Goal: Use online tool/utility: Use online tool/utility

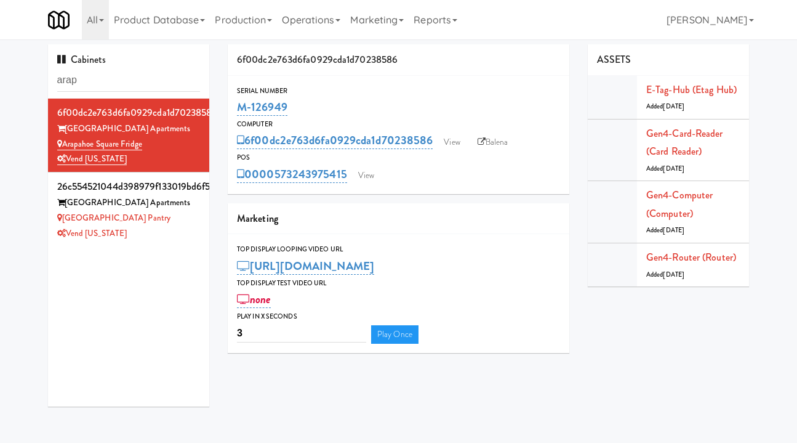
click at [118, 86] on input "arap" at bounding box center [128, 80] width 143 height 23
click at [118, 82] on input "arap" at bounding box center [128, 80] width 143 height 23
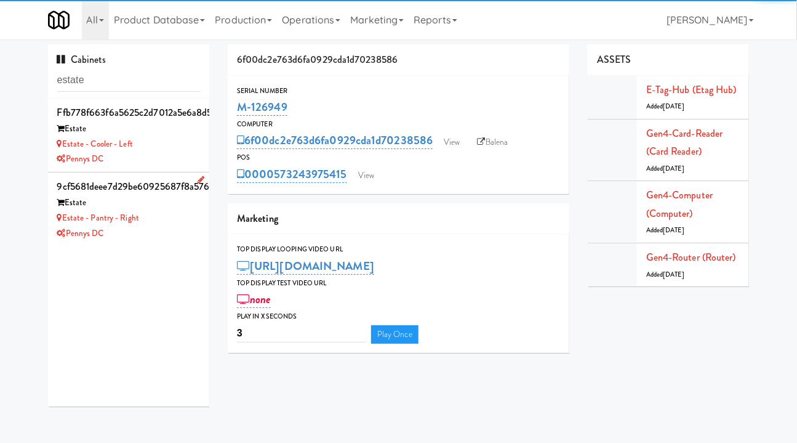
type input "estate"
click at [183, 224] on div "Estate - Pantry - Right" at bounding box center [128, 218] width 143 height 15
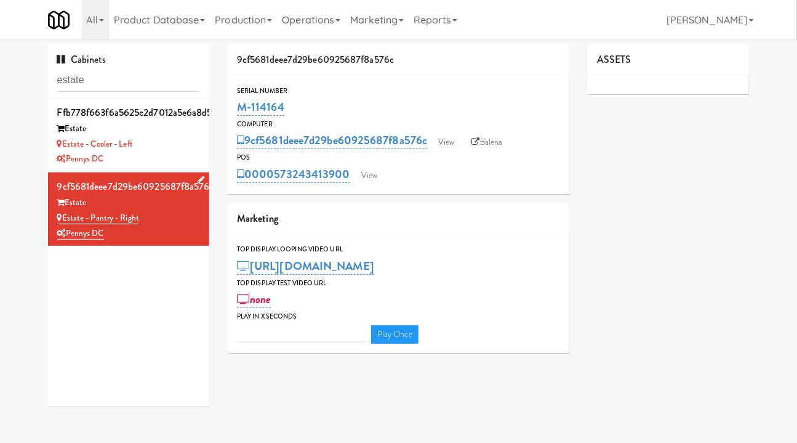
type input "3"
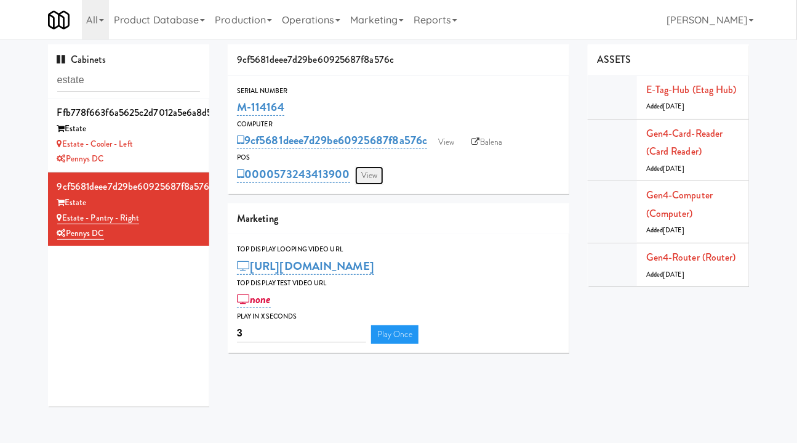
click at [364, 179] on link "View" at bounding box center [369, 175] width 28 height 18
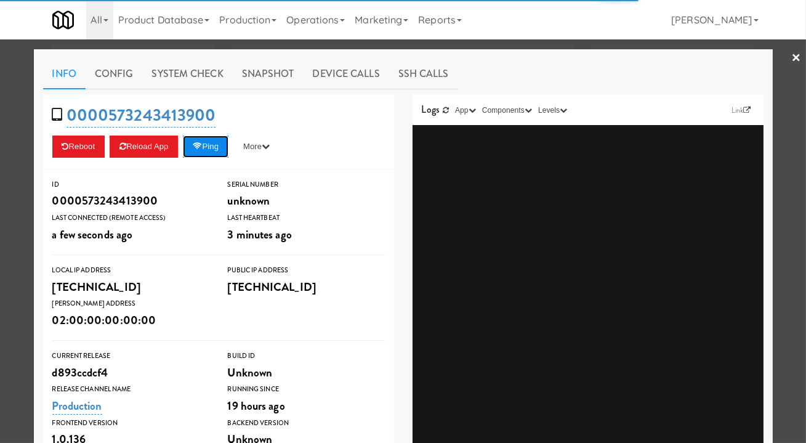
click at [209, 144] on button "Ping" at bounding box center [206, 146] width 46 height 22
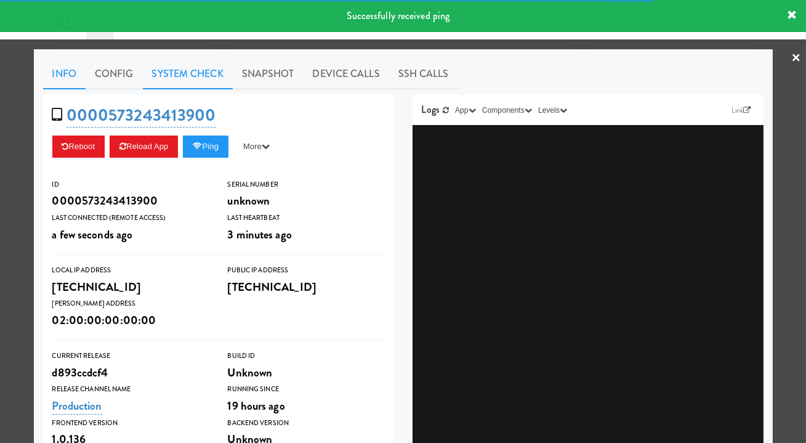
click at [203, 71] on link "System Check" at bounding box center [188, 73] width 90 height 31
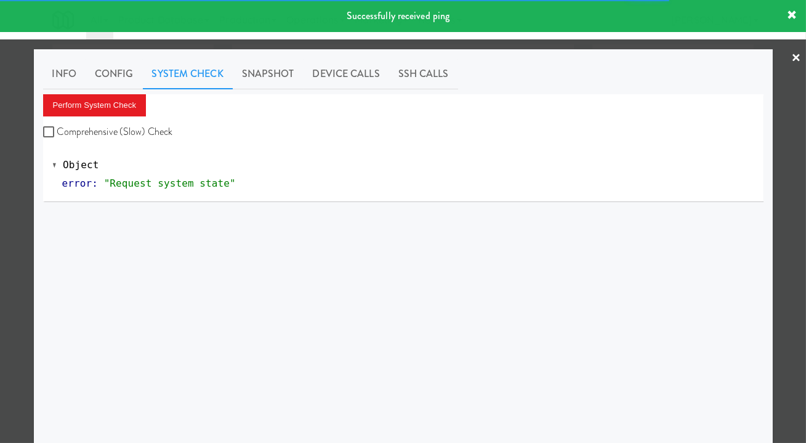
click at [140, 122] on div "Perform System Check Comprehensive (Slow) Check" at bounding box center [403, 117] width 720 height 47
click at [141, 123] on label "Comprehensive (Slow) Check" at bounding box center [108, 132] width 130 height 18
click at [57, 127] on input "Comprehensive (Slow) Check" at bounding box center [50, 132] width 14 height 10
checkbox input "true"
click at [124, 105] on button "Perform System Check" at bounding box center [94, 105] width 103 height 22
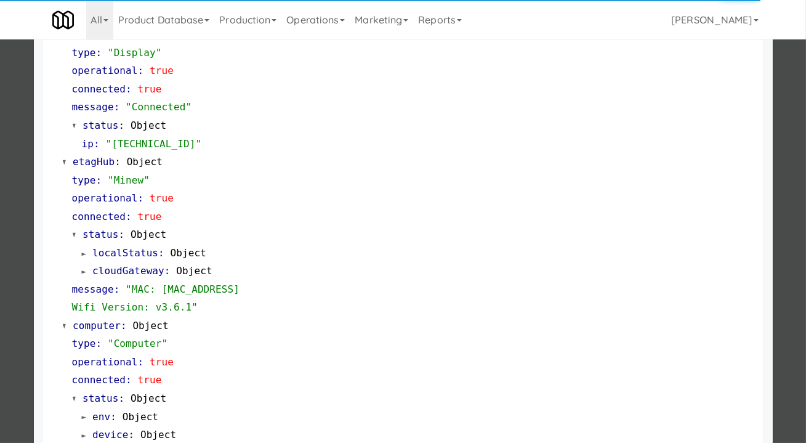
scroll to position [894, 0]
click at [793, 227] on div at bounding box center [403, 221] width 806 height 443
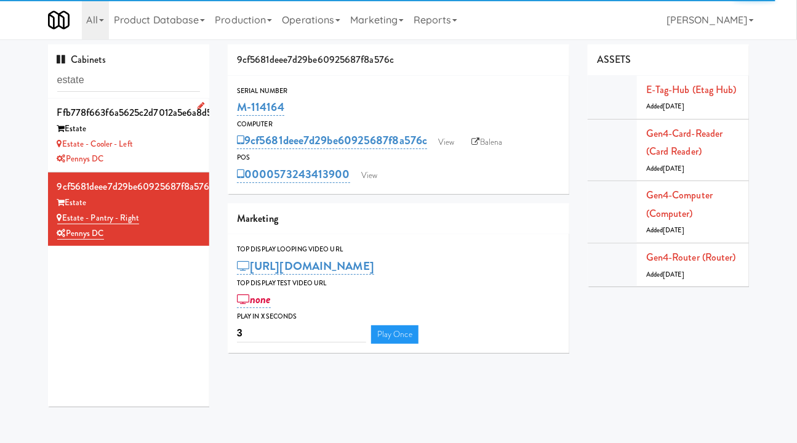
click at [156, 147] on div "Estate - Cooler - Left" at bounding box center [128, 144] width 143 height 15
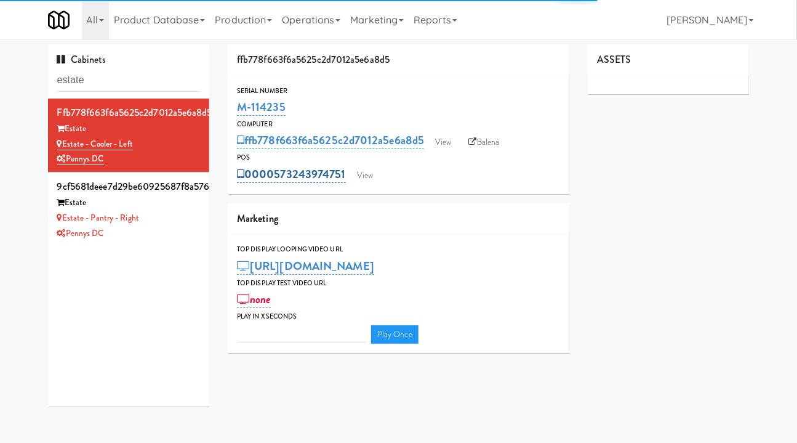
type input "3"
click at [367, 175] on link "View" at bounding box center [365, 175] width 28 height 18
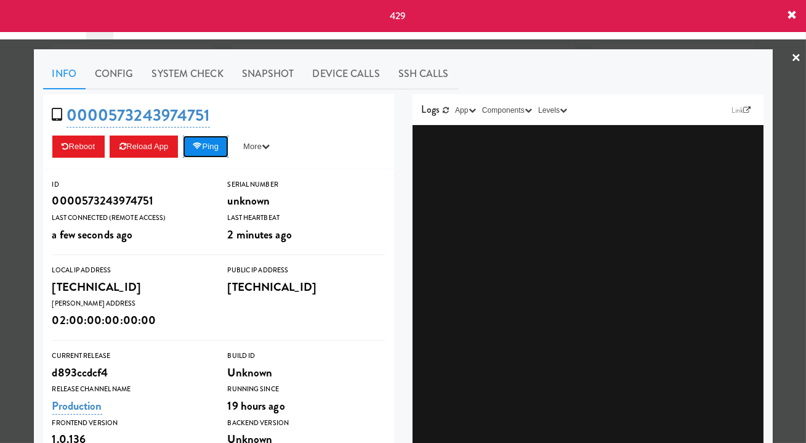
click at [208, 147] on button "Ping" at bounding box center [206, 146] width 46 height 22
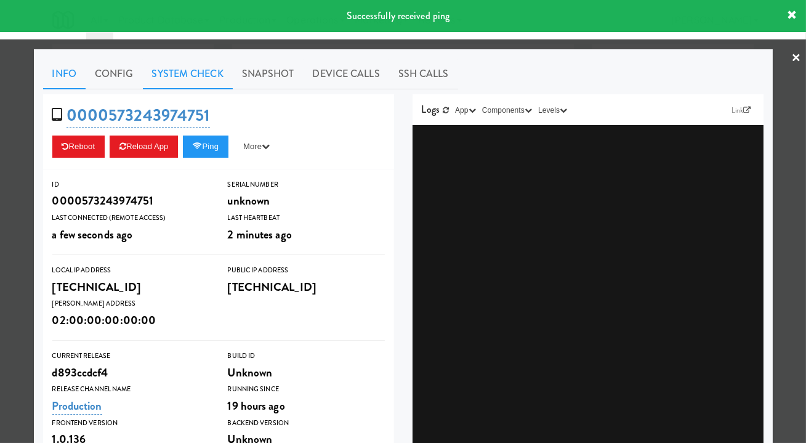
click at [168, 74] on link "System Check" at bounding box center [188, 73] width 90 height 31
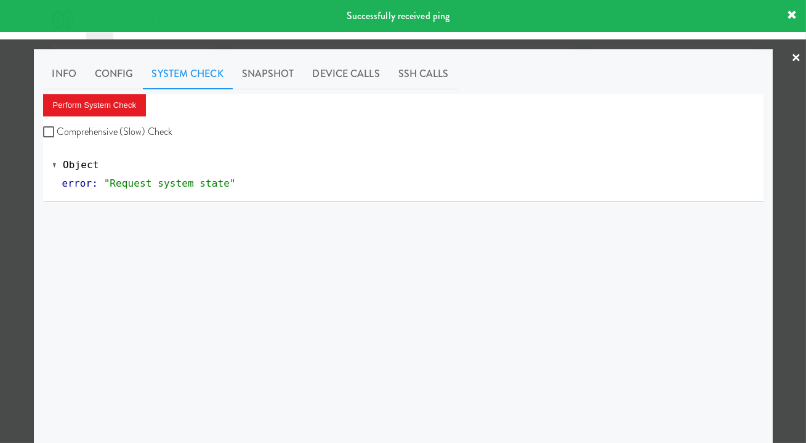
click at [107, 135] on label "Comprehensive (Slow) Check" at bounding box center [108, 132] width 130 height 18
click at [57, 135] on input "Comprehensive (Slow) Check" at bounding box center [50, 132] width 14 height 10
checkbox input "true"
click at [93, 103] on button "Perform System Check" at bounding box center [94, 105] width 103 height 22
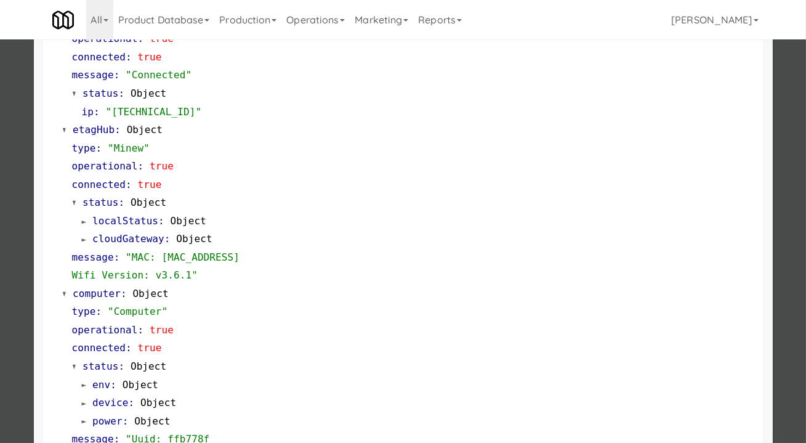
scroll to position [1077, 0]
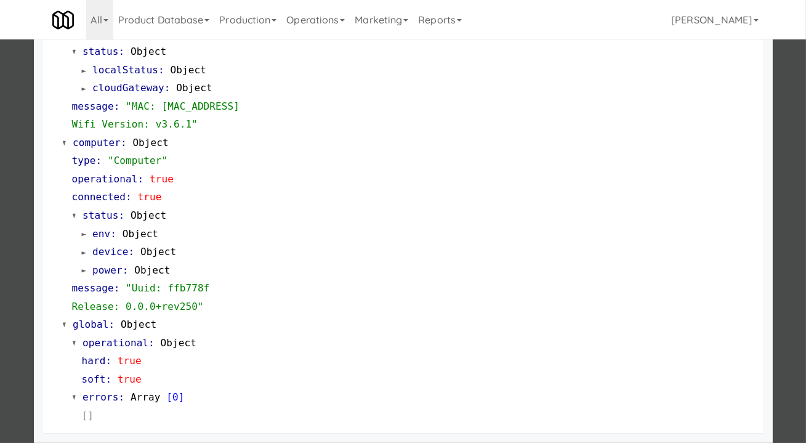
click at [782, 178] on div at bounding box center [403, 221] width 806 height 443
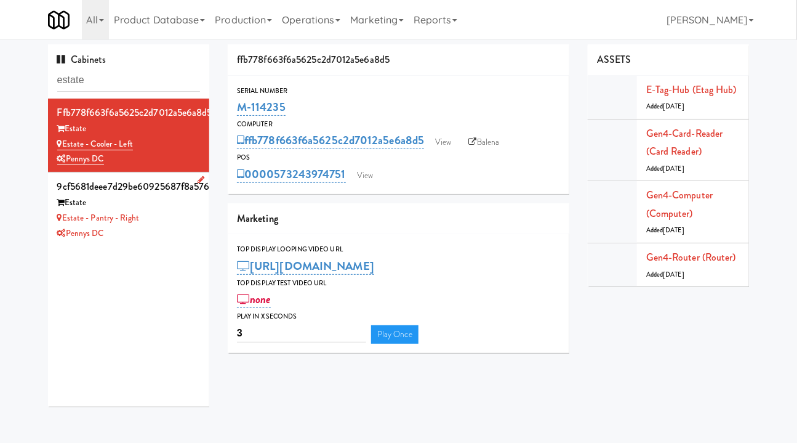
click at [164, 228] on div "Pennys DC" at bounding box center [128, 233] width 143 height 15
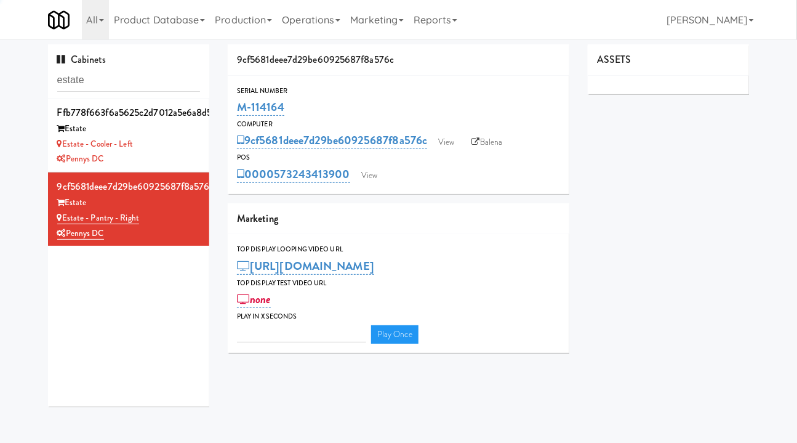
type input "3"
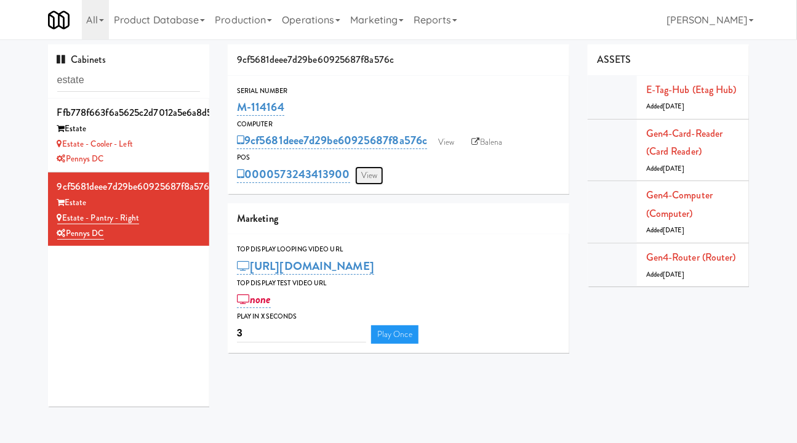
click at [366, 177] on link "View" at bounding box center [369, 175] width 28 height 18
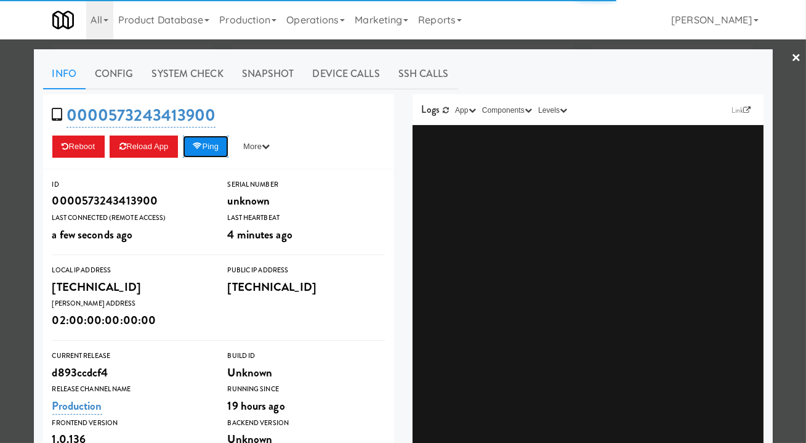
click at [195, 156] on button "Ping" at bounding box center [206, 146] width 46 height 22
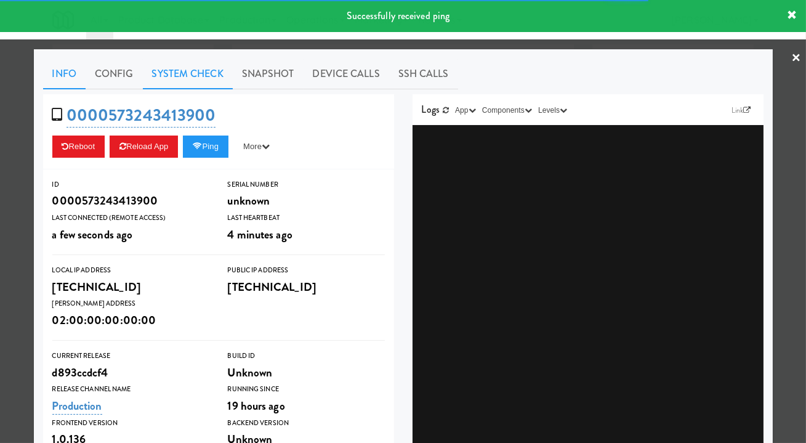
click at [199, 71] on link "System Check" at bounding box center [188, 73] width 90 height 31
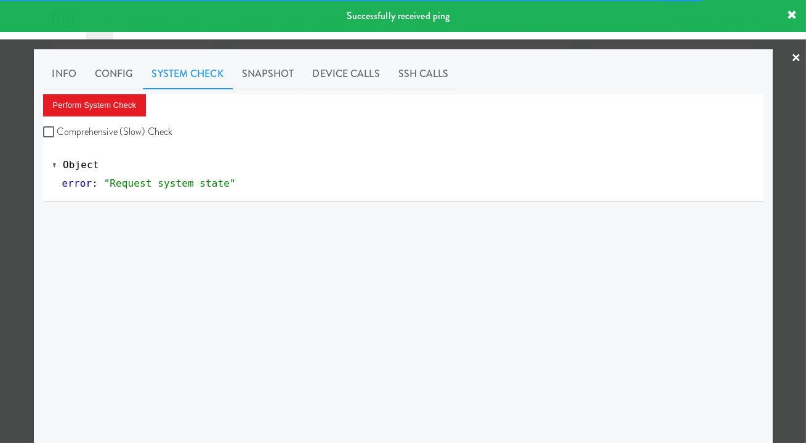
click at [144, 135] on label "Comprehensive (Slow) Check" at bounding box center [108, 132] width 130 height 18
click at [57, 135] on input "Comprehensive (Slow) Check" at bounding box center [50, 132] width 14 height 10
checkbox input "true"
click at [123, 107] on button "Perform System Check" at bounding box center [94, 105] width 103 height 22
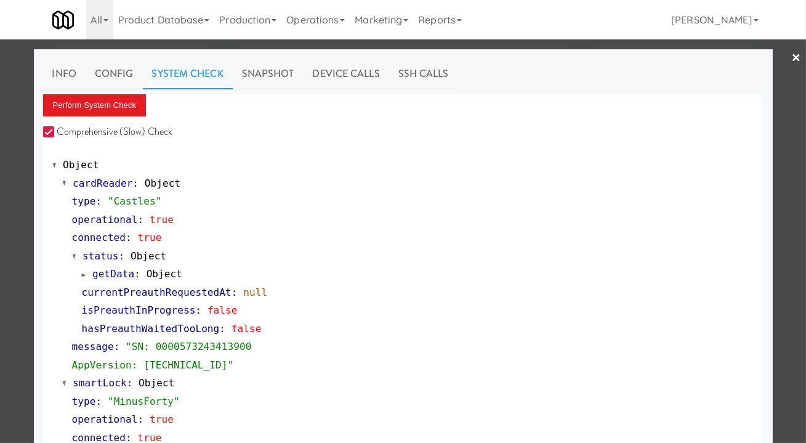
click at [1, 161] on div at bounding box center [403, 221] width 806 height 443
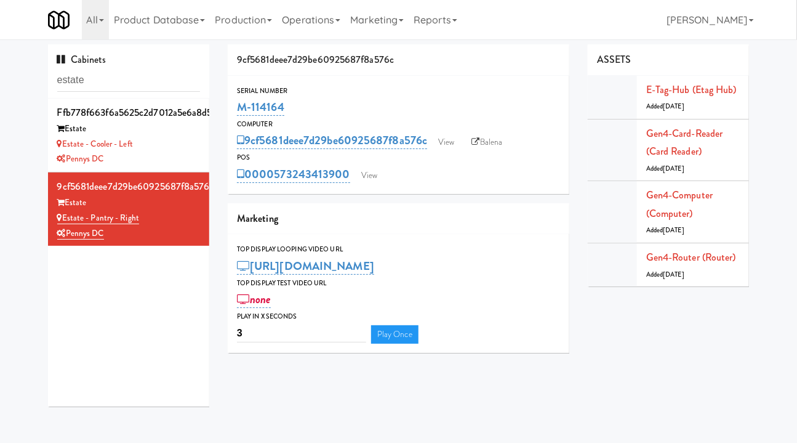
drag, startPoint x: 312, startPoint y: 106, endPoint x: 235, endPoint y: 105, distance: 76.9
click at [235, 105] on div "Serial Number M-114164" at bounding box center [399, 101] width 342 height 33
copy link "M-114164"
click at [367, 173] on link "View" at bounding box center [369, 175] width 28 height 18
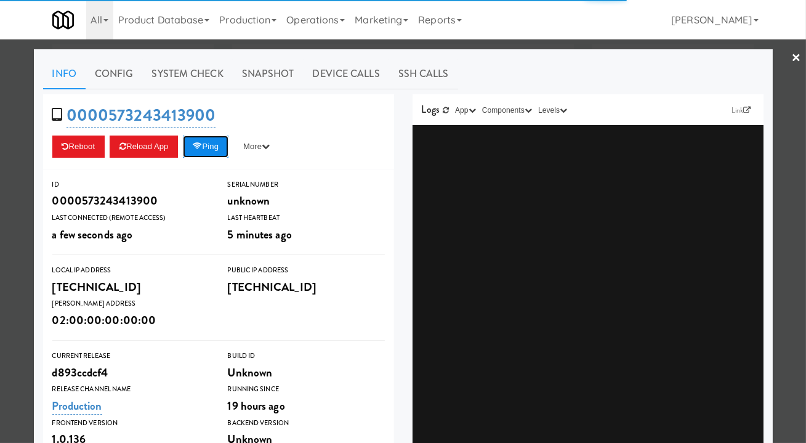
click at [218, 142] on button "Ping" at bounding box center [206, 146] width 46 height 22
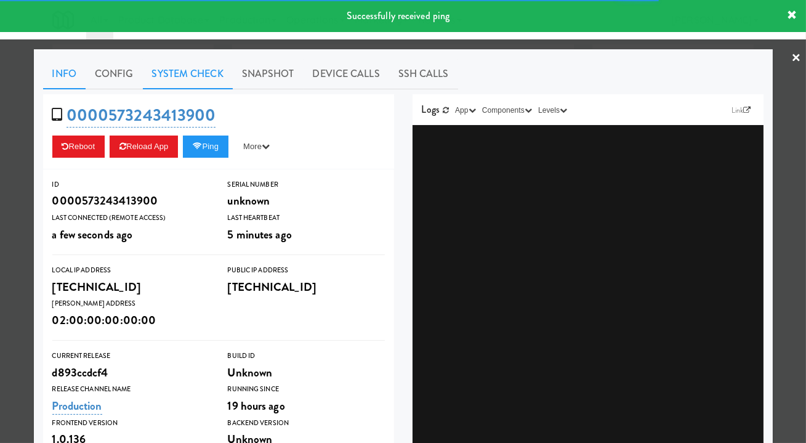
click at [184, 71] on link "System Check" at bounding box center [188, 73] width 90 height 31
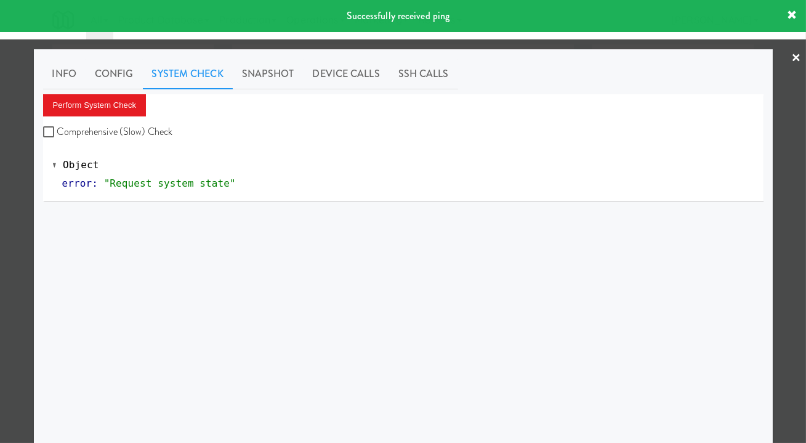
click at [449, 44] on div at bounding box center [403, 221] width 806 height 443
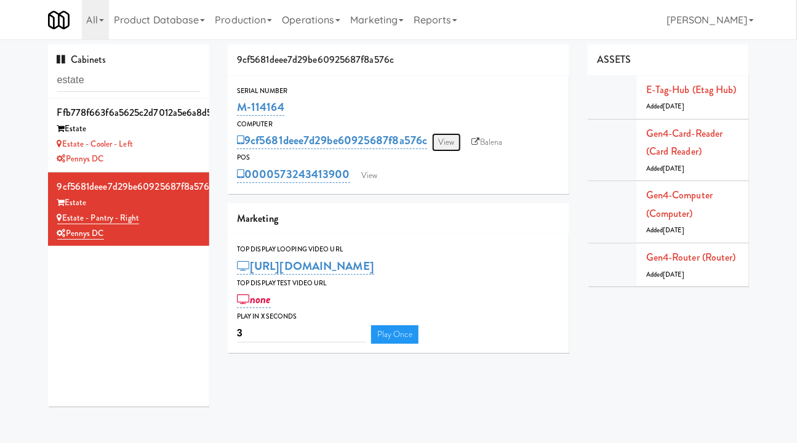
click at [453, 141] on link "View" at bounding box center [446, 142] width 28 height 18
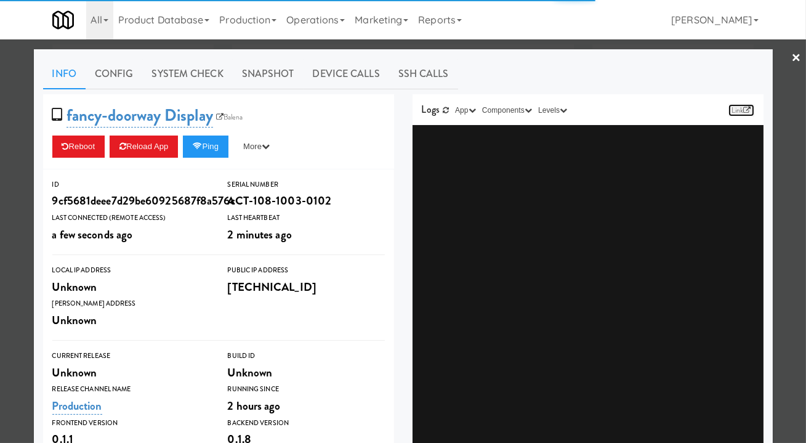
click at [735, 113] on link "Link" at bounding box center [741, 110] width 26 height 12
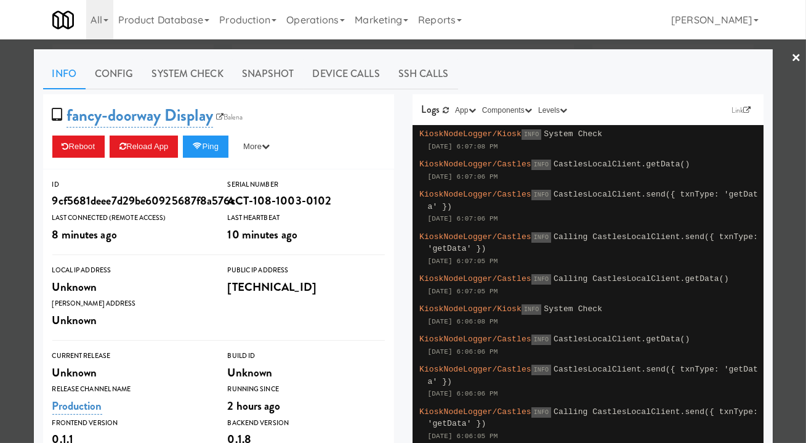
click at [22, 194] on div at bounding box center [403, 221] width 806 height 443
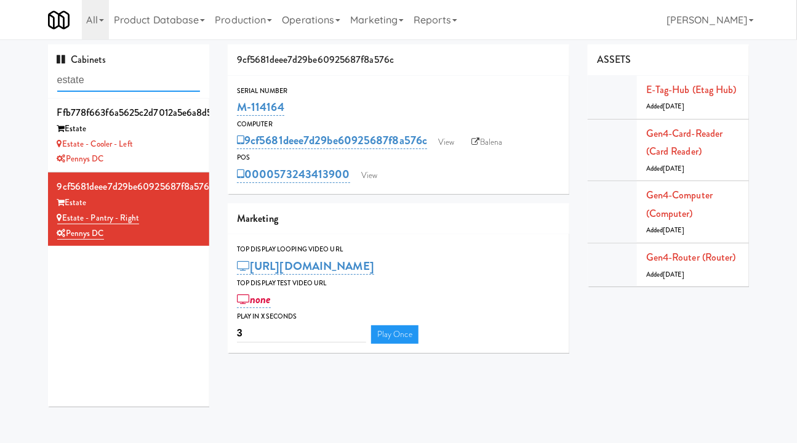
click at [94, 81] on input "estate" at bounding box center [128, 80] width 143 height 23
click at [105, 73] on input "estate" at bounding box center [128, 80] width 143 height 23
drag, startPoint x: 313, startPoint y: 107, endPoint x: 237, endPoint y: 105, distance: 76.4
click at [237, 105] on div "M-114164" at bounding box center [398, 107] width 323 height 21
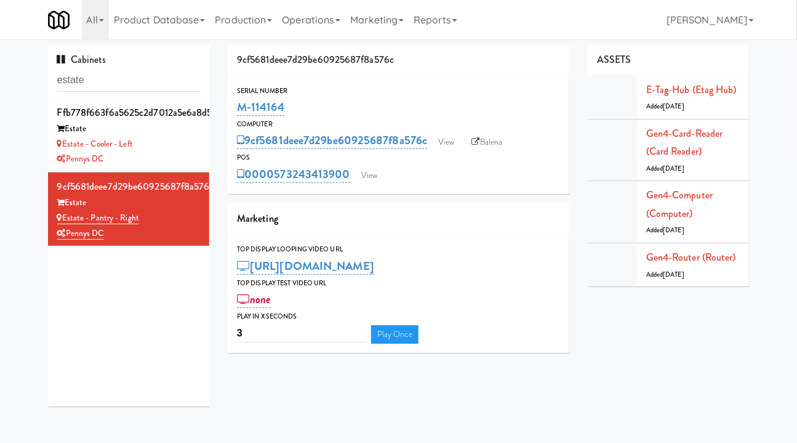
copy link "M-114164"
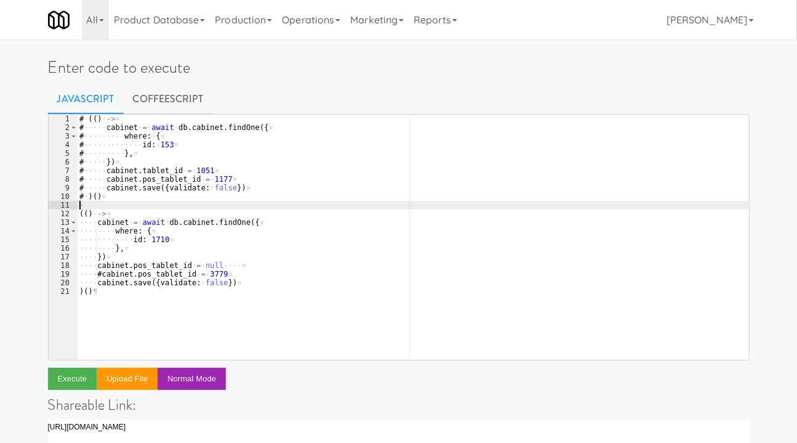
click at [198, 209] on div "# · (( ) · -> ¤ # ····· cabinet · = · await · db . cabinet . findOne ({ ¤ # ···…" at bounding box center [413, 245] width 672 height 262
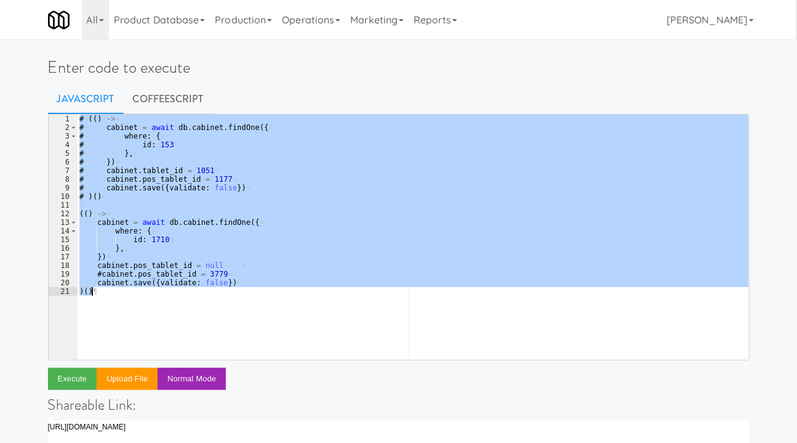
paste textarea "return client.getEtagsCommunicatingWithGateway(gatewayMac, storeId"
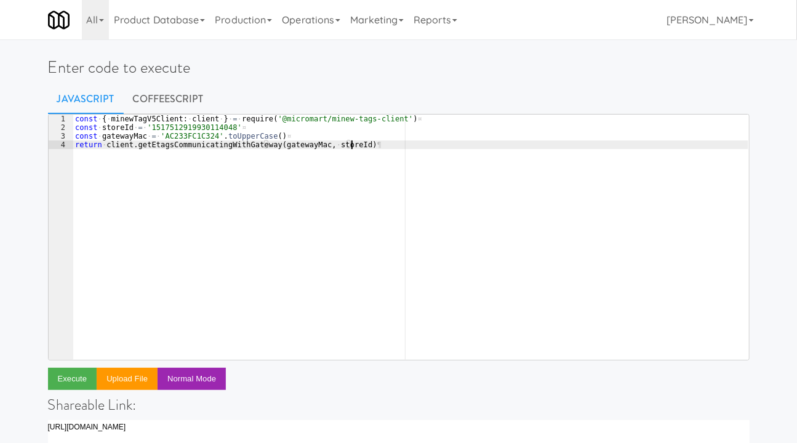
click at [177, 138] on div "const · { · minewTagV5Client : · client · } · = · require ( '@micromart/minew-t…" at bounding box center [411, 245] width 676 height 262
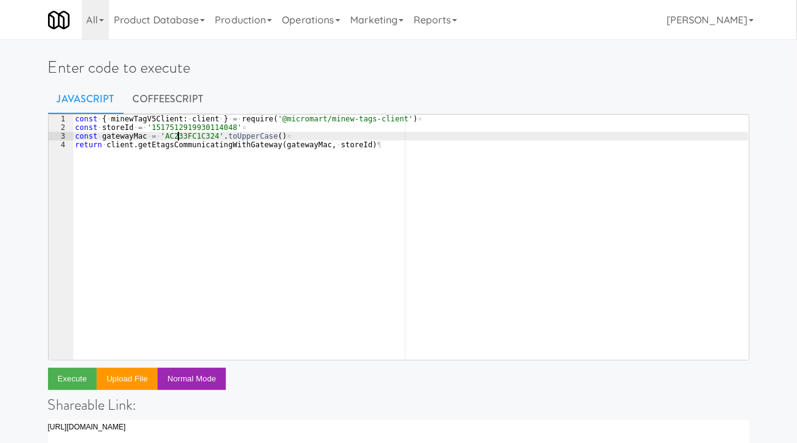
click at [177, 138] on div "const · { · minewTagV5Client : · client · } · = · require ( '@micromart/minew-t…" at bounding box center [411, 245] width 676 height 262
paste textarea "ac233fc1ab26"
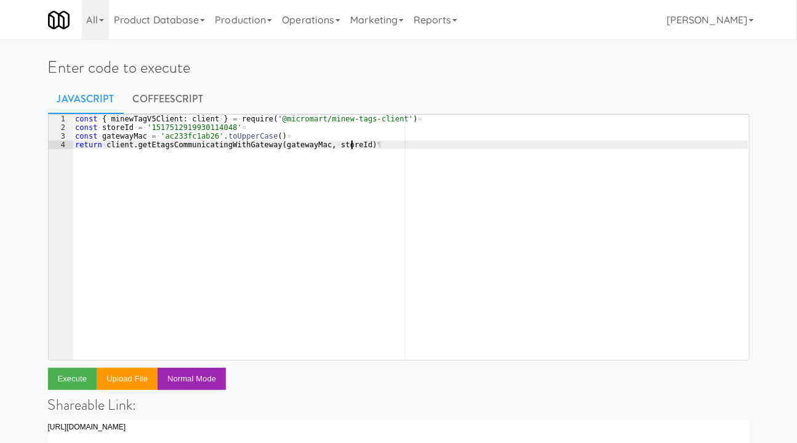
click at [380, 148] on div "const · { · minewTagV5Client : · client · } · = · require ( '@micromart/minew-t…" at bounding box center [411, 245] width 676 height 262
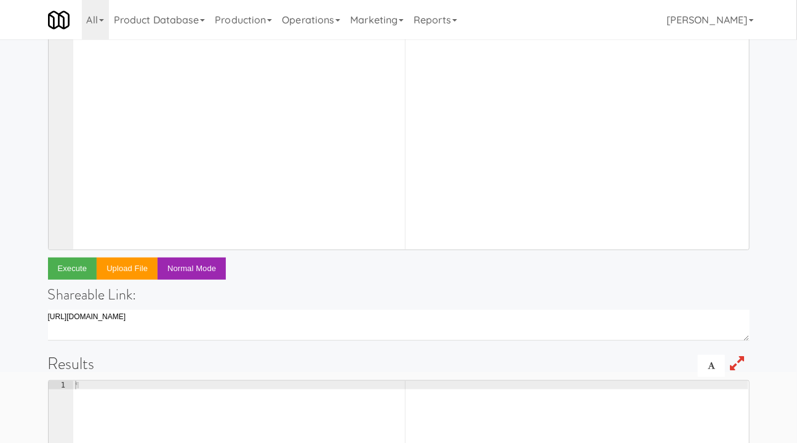
scroll to position [111, 0]
click at [63, 268] on button "Execute" at bounding box center [72, 268] width 49 height 22
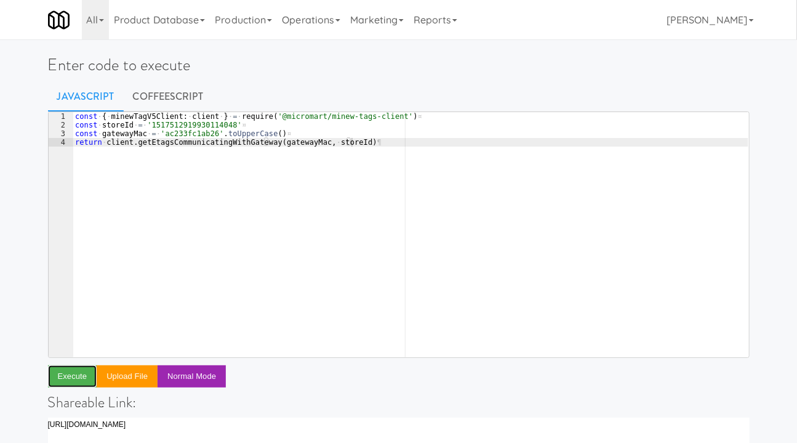
scroll to position [0, 0]
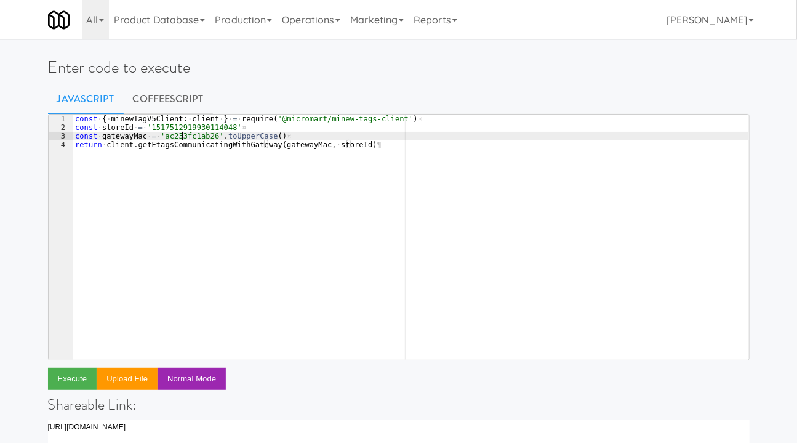
click at [181, 134] on div "const · { · minewTagV5Client : · client · } · = · require ( '@micromart/minew-t…" at bounding box center [411, 245] width 676 height 262
paste textarea "d6b9"
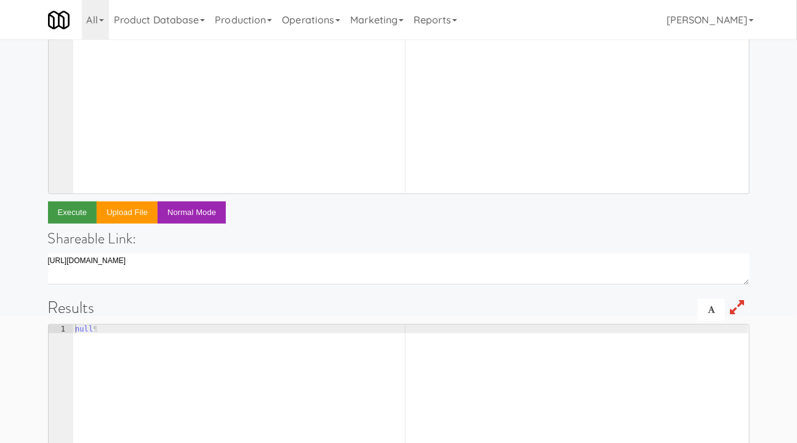
scroll to position [167, 0]
click at [79, 212] on button "Execute" at bounding box center [72, 212] width 49 height 22
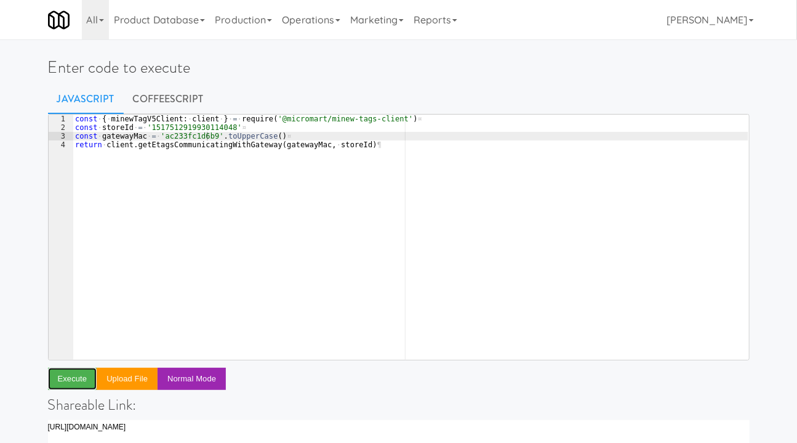
scroll to position [0, 0]
click at [174, 138] on div "const · { · minewTagV5Client : · client · } · = · require ( '@micromart/minew-t…" at bounding box center [411, 245] width 676 height 262
paste textarea "AC233FC1AB26"
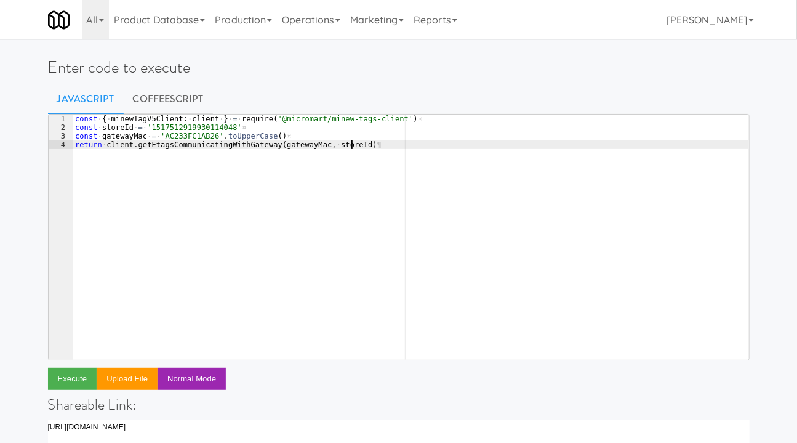
click at [201, 169] on div "const · { · minewTagV5Client : · client · } · = · require ( '@micromart/minew-t…" at bounding box center [411, 245] width 676 height 262
type textarea "return client.getEtagsCommunicatingWithGateway(gatewayMac, storeId)"
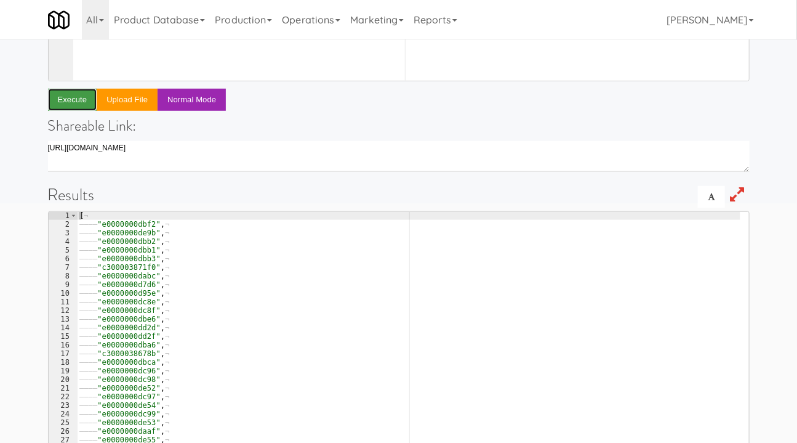
click at [84, 103] on button "Execute" at bounding box center [72, 100] width 49 height 22
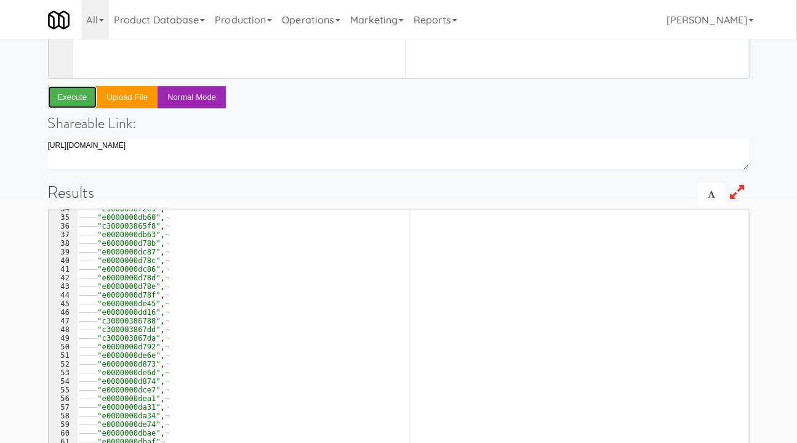
scroll to position [282, 0]
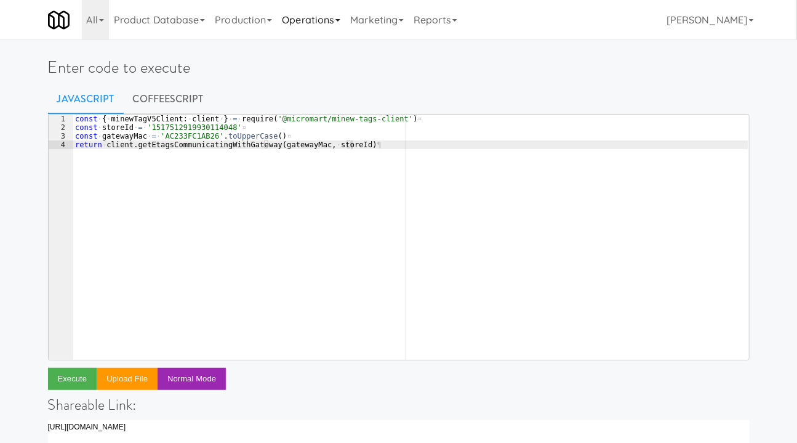
click at [316, 23] on link "Operations" at bounding box center [311, 19] width 68 height 39
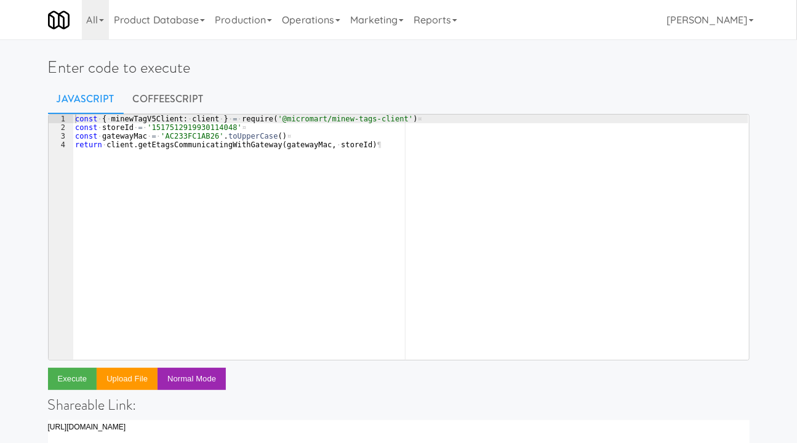
click at [191, 167] on div "const · { · minewTagV5Client : · client · } · = · require ( '@micromart/minew-t…" at bounding box center [411, 245] width 676 height 262
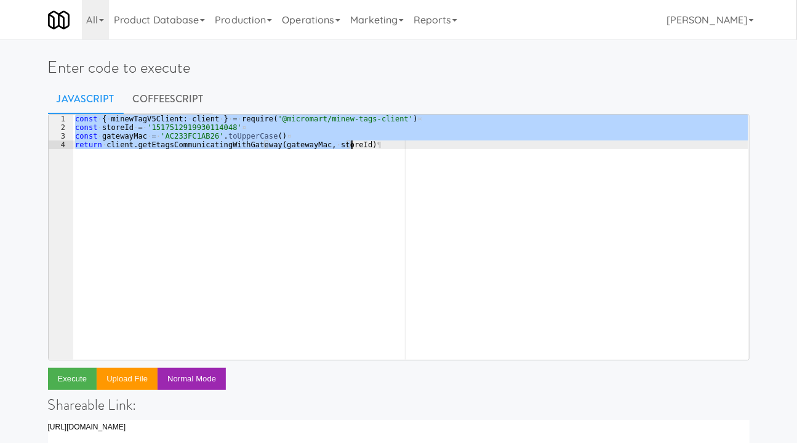
paste textarea ")("
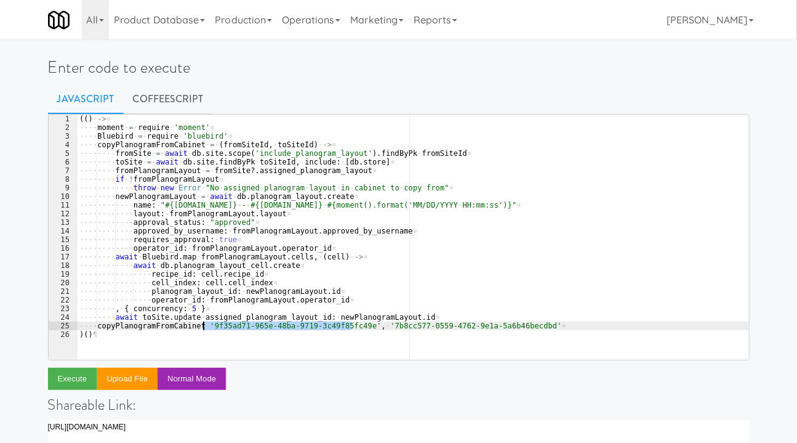
drag, startPoint x: 352, startPoint y: 326, endPoint x: 204, endPoint y: 328, distance: 147.8
click at [204, 328] on div "(( ) · -> ¤ ···· moment · = · require · 'moment' ¤ ···· Bluebird · = · require …" at bounding box center [413, 245] width 672 height 262
paste textarea "e2141f9b-b468-426b-8c85-d6963497fd40"
drag, startPoint x: 517, startPoint y: 324, endPoint x: 368, endPoint y: 323, distance: 149.6
click at [368, 323] on div "(( ) · -> ¤ ···· moment · = · require · 'moment' ¤ ···· Bluebird · = · require …" at bounding box center [413, 245] width 672 height 262
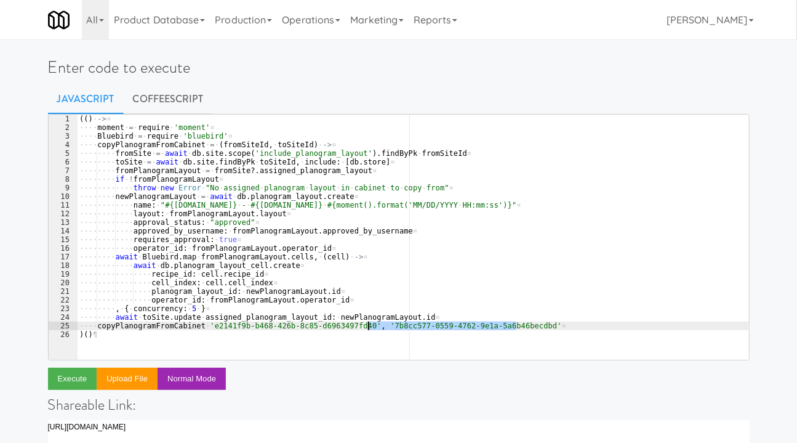
paste textarea "1af35398-14a6-4740-987f-228e11d2f36b"
click at [406, 223] on div "(( ) · -> ¤ ···· moment · = · require · 'moment' ¤ ···· Bluebird · = · require …" at bounding box center [413, 245] width 672 height 262
type textarea "approval_status: "approved""
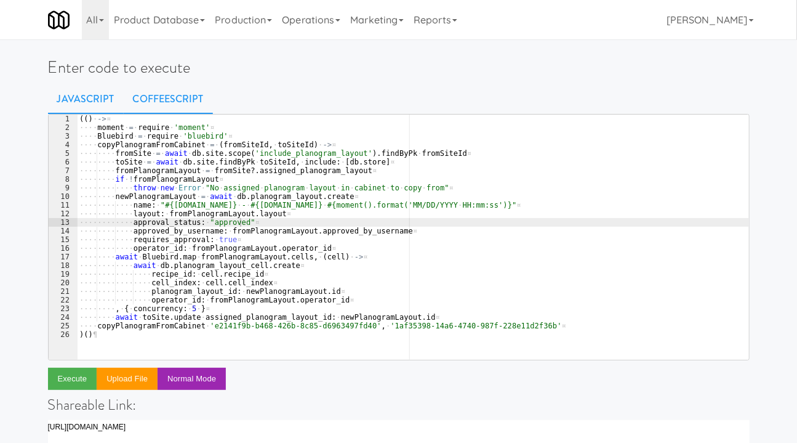
click at [147, 111] on link "CoffeeScript" at bounding box center [168, 99] width 89 height 31
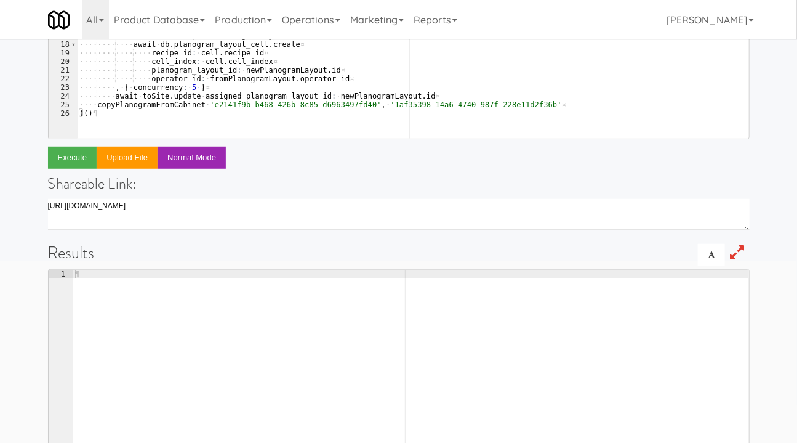
scroll to position [223, 0]
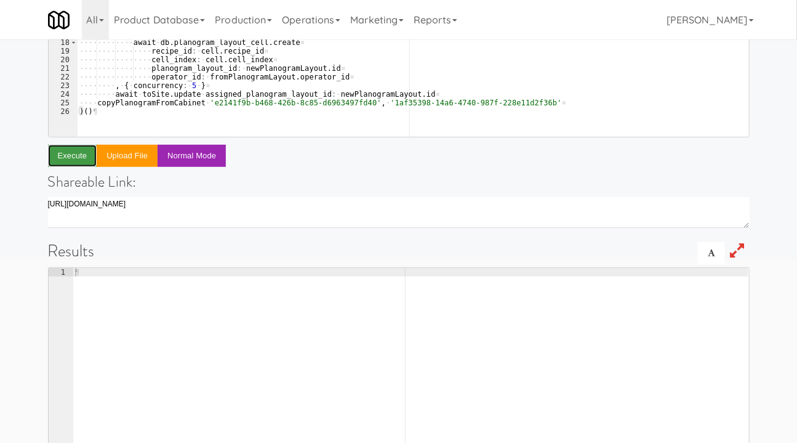
click at [73, 159] on button "Execute" at bounding box center [72, 156] width 49 height 22
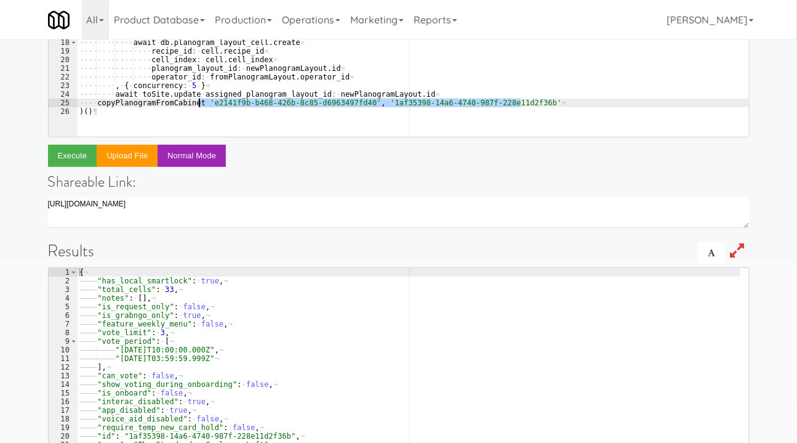
drag, startPoint x: 520, startPoint y: 102, endPoint x: 199, endPoint y: 102, distance: 320.7
click at [199, 102] on div "( ( ) · -> ¤ ···· moment · = · require · 'moment' ¤ ···· Bluebird · = · require…" at bounding box center [413, 23] width 672 height 262
drag, startPoint x: 377, startPoint y: 65, endPoint x: 380, endPoint y: 80, distance: 15.8
click at [377, 65] on div "( ( ) · -> ¤ ···· moment · = · require · 'moment' ¤ ···· Bluebird · = · require…" at bounding box center [413, 23] width 672 height 262
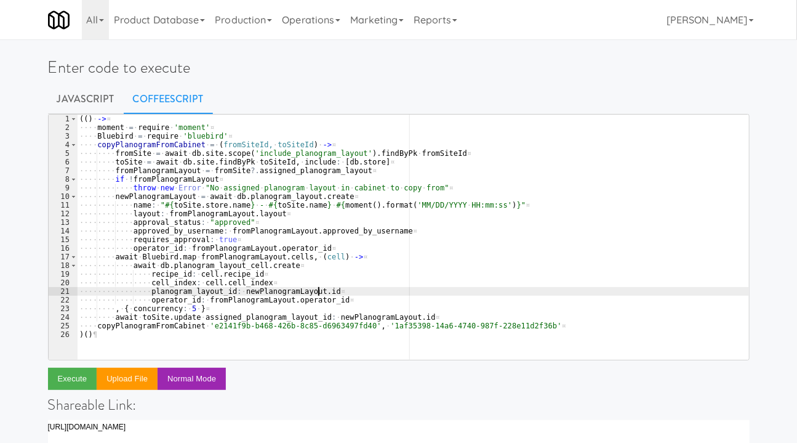
scroll to position [0, 0]
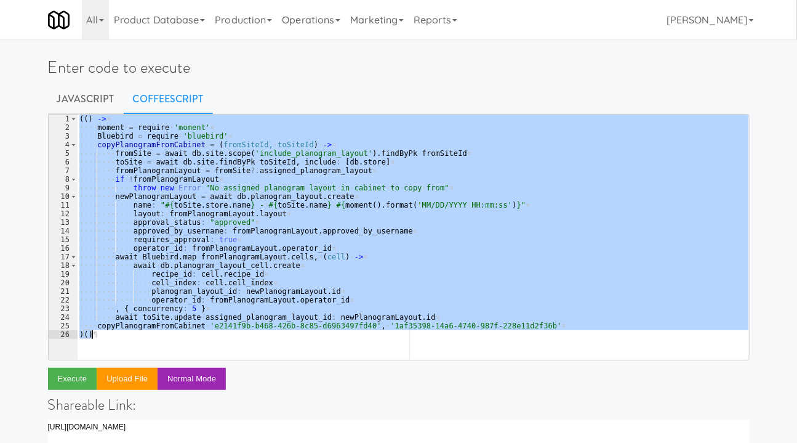
paste textarea "// return moveCabinet(fromSiteId, toSiteId"
type textarea "// return moveCabinet(fromSiteId, toSiteId)"
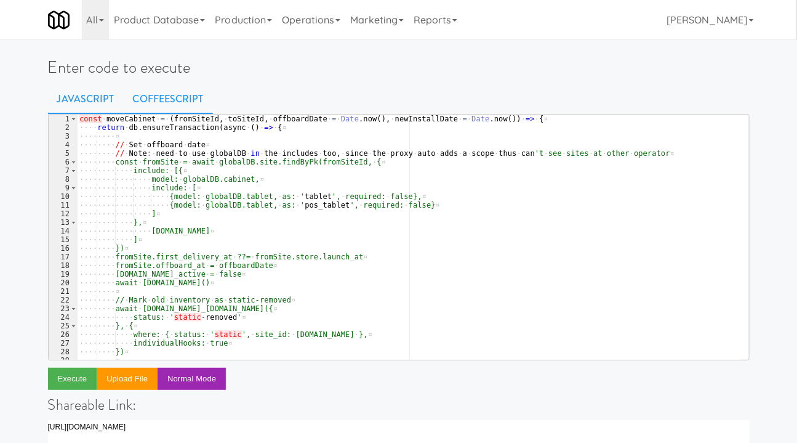
click at [99, 100] on link "Javascript" at bounding box center [86, 99] width 76 height 31
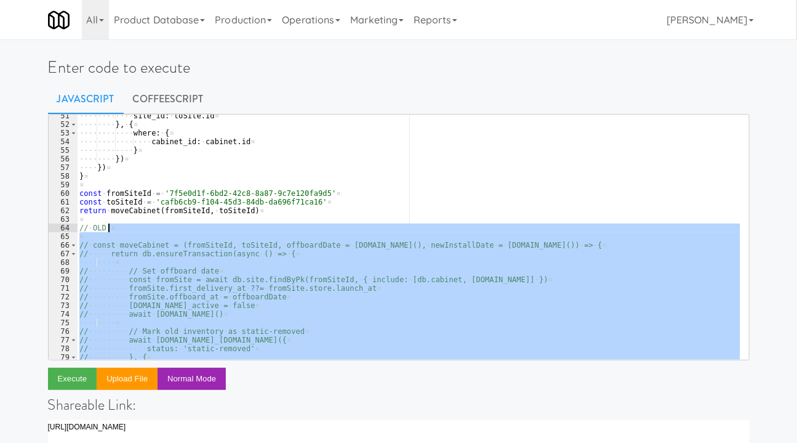
scroll to position [433, 0]
drag, startPoint x: 279, startPoint y: 356, endPoint x: 79, endPoint y: 229, distance: 237.4
click at [79, 229] on div "···· ···· ···· site_id : · toSite . id ¤ ···· ···· } , · { ¤ ···· ···· ···· whe…" at bounding box center [409, 242] width 664 height 262
type textarea "// OLD:"
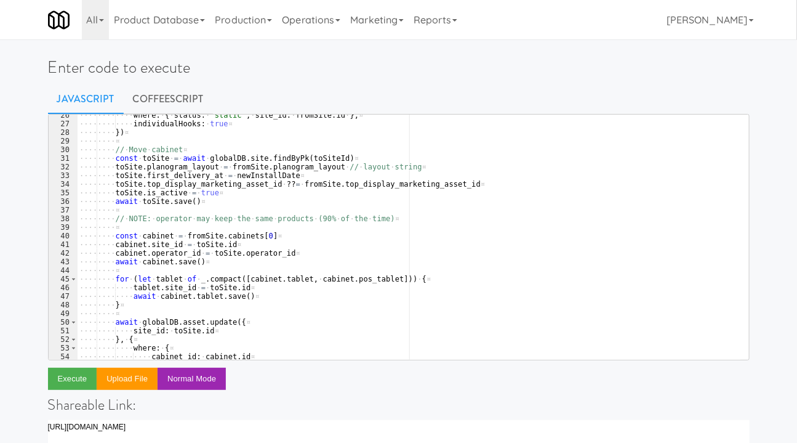
scroll to position [289, 0]
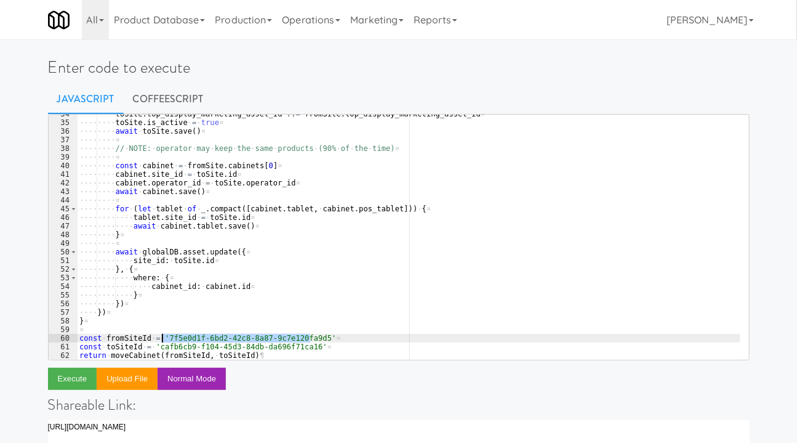
drag, startPoint x: 310, startPoint y: 337, endPoint x: 163, endPoint y: 338, distance: 147.1
click at [163, 338] on div "···· ···· toSite . top_display_marketing_asset_id · ?? = · fromSite . top_displ…" at bounding box center [409, 241] width 664 height 262
paste textarea "e2141f9b-b468-426b-8c85-d6963497fd40"
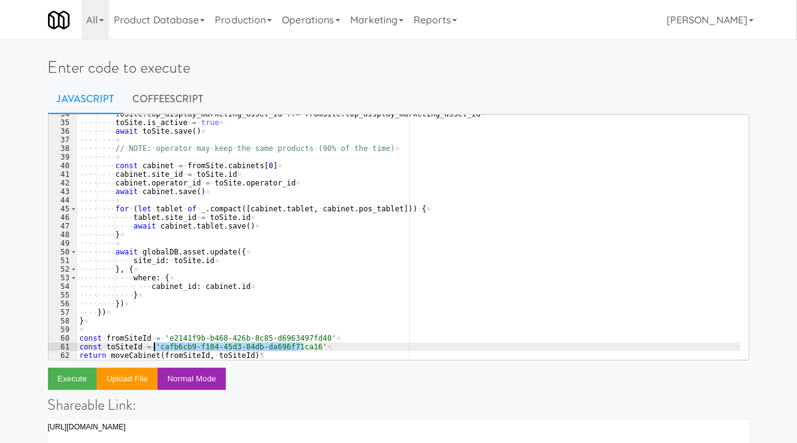
drag, startPoint x: 303, startPoint y: 343, endPoint x: 155, endPoint y: 351, distance: 147.9
click at [155, 351] on div "···· ···· toSite . top_display_marketing_asset_id · ?? = · fromSite . top_displ…" at bounding box center [409, 241] width 664 height 262
paste textarea "1af35398-14a6-4740-987f-228e11d2f36b"
click at [270, 277] on div "···· ···· toSite . top_display_marketing_asset_id · ?? = · fromSite . top_displ…" at bounding box center [409, 241] width 664 height 262
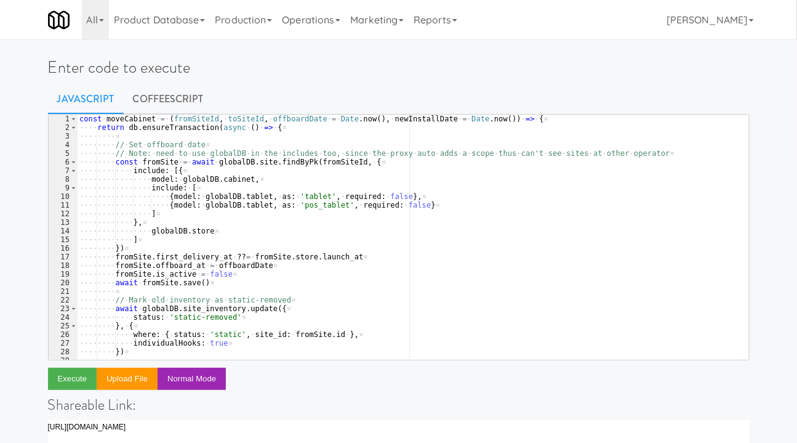
scroll to position [0, 0]
click at [409, 179] on div "const · moveCabinet · = · ( fromSiteId , · toSiteId , · offboardDate · = · Date…" at bounding box center [409, 245] width 664 height 262
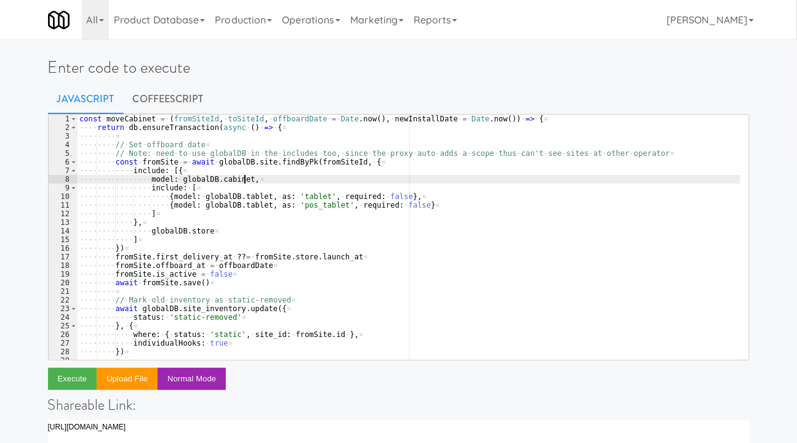
click at [417, 197] on div "const · moveCabinet · = · ( fromSiteId , · toSiteId , · offboardDate · = · Date…" at bounding box center [409, 245] width 664 height 262
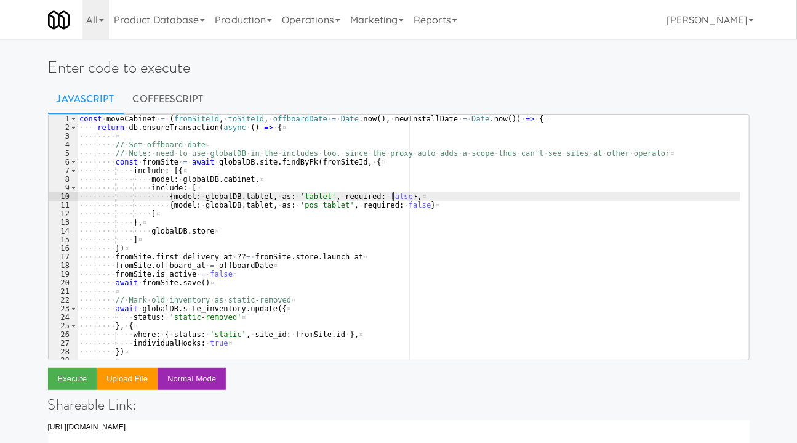
click at [257, 214] on div "const · moveCabinet · = · ( fromSiteId , · toSiteId , · offboardDate · = · Date…" at bounding box center [409, 245] width 664 height 262
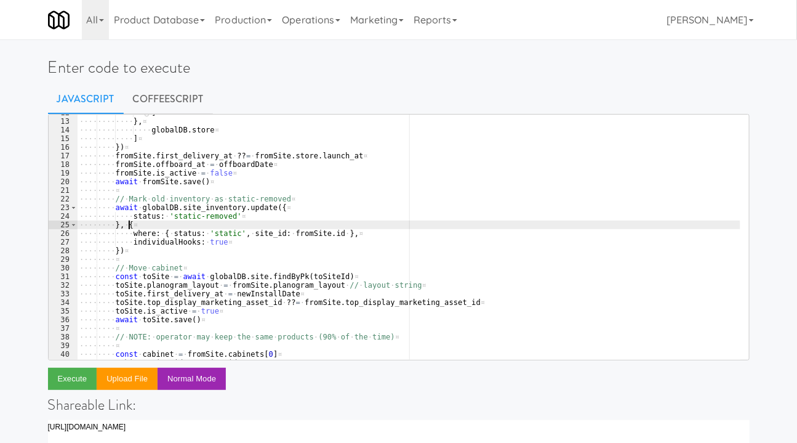
click at [240, 228] on div "···· ···· ···· ···· ] ¤ ···· ···· ···· } , ¤ ···· ···· ···· ···· globalDB . sto…" at bounding box center [409, 239] width 664 height 262
type textarea "}, {"
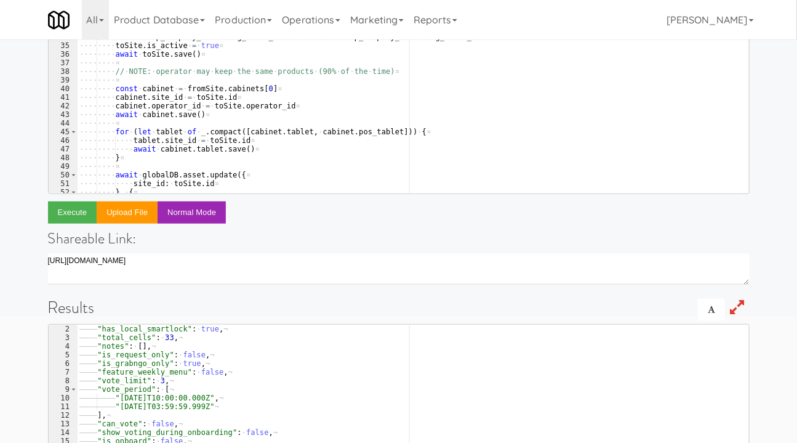
scroll to position [289, 0]
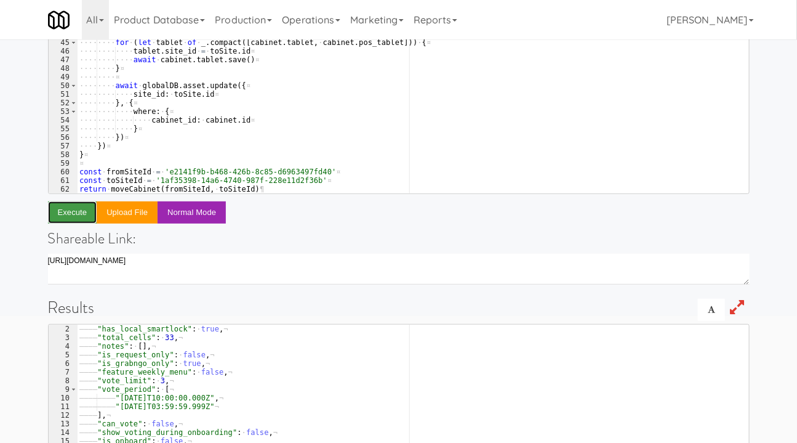
click at [84, 209] on button "Execute" at bounding box center [72, 212] width 49 height 22
